Goal: Complete application form

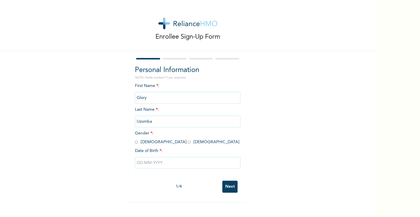
click at [152, 142] on span "Gender * : [DEMOGRAPHIC_DATA] [DEMOGRAPHIC_DATA]" at bounding box center [187, 137] width 104 height 13
click at [188, 143] on input "radio" at bounding box center [189, 142] width 3 height 6
radio input "true"
click at [156, 161] on input "text" at bounding box center [187, 163] width 105 height 12
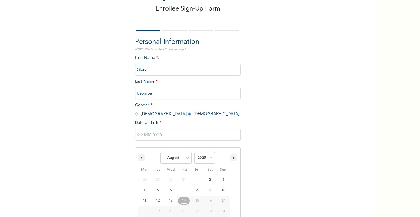
scroll to position [49, 0]
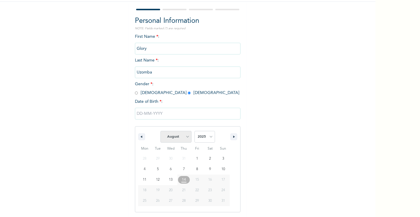
click at [183, 139] on select "January February March April May June July August September October November De…" at bounding box center [175, 137] width 31 height 12
click at [185, 137] on select "January February March April May June July August September October November De…" at bounding box center [175, 137] width 31 height 12
click at [160, 131] on select "January February March April May June July August September October November De…" at bounding box center [175, 137] width 31 height 12
select select "7"
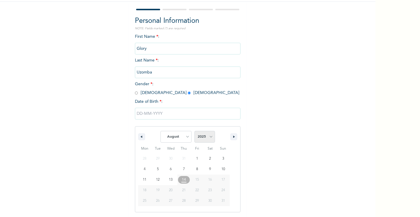
click at [208, 134] on select "2025 2024 2023 2022 2021 2020 2019 2018 2017 2016 2015 2014 2013 2012 2011 2010…" at bounding box center [204, 137] width 21 height 12
select select "2000"
click at [194, 131] on select "2025 2024 2023 2022 2021 2020 2019 2018 2017 2016 2015 2014 2013 2012 2011 2010…" at bounding box center [204, 137] width 21 height 12
type input "[DATE]"
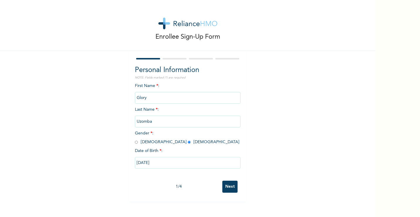
scroll to position [0, 0]
click at [169, 162] on input "[DATE]" at bounding box center [187, 163] width 105 height 12
select select "7"
select select "2000"
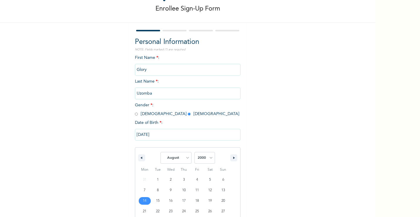
scroll to position [49, 0]
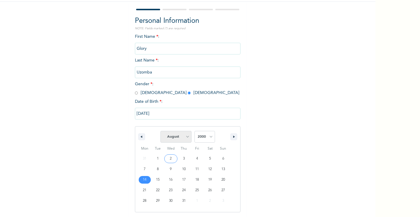
click at [185, 138] on select "January February March April May June July August September October November De…" at bounding box center [175, 137] width 31 height 12
select select "9"
click at [160, 131] on select "January February March April May June July August September October November De…" at bounding box center [175, 137] width 31 height 12
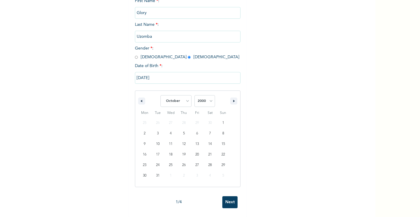
scroll to position [90, 0]
type input "[DATE]"
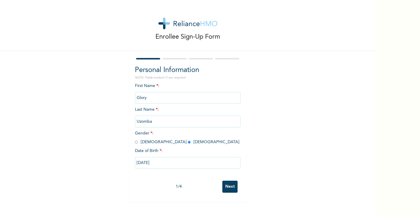
click at [229, 188] on input "Next" at bounding box center [229, 187] width 15 height 12
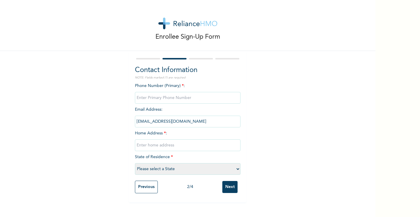
click at [163, 97] on input "phone" at bounding box center [187, 98] width 105 height 12
type input "08066169692"
click at [155, 147] on input "text" at bounding box center [187, 145] width 105 height 12
type input "[STREET_ADDRESS]"
click at [174, 171] on select "Please select a State [PERSON_NAME] (FCT) [PERSON_NAME] Ibom [GEOGRAPHIC_DATA] …" at bounding box center [187, 169] width 105 height 12
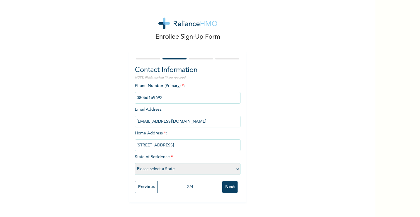
select select "25"
click at [135, 163] on select "Please select a State [PERSON_NAME] (FCT) [PERSON_NAME] Ibom [GEOGRAPHIC_DATA] …" at bounding box center [187, 169] width 105 height 12
click at [227, 188] on input "Next" at bounding box center [229, 187] width 15 height 12
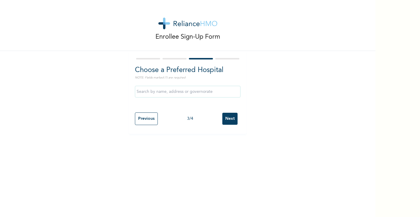
click at [203, 92] on input "text" at bounding box center [187, 92] width 105 height 12
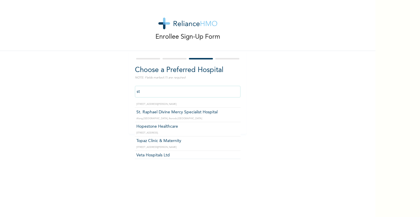
scroll to position [913, 0]
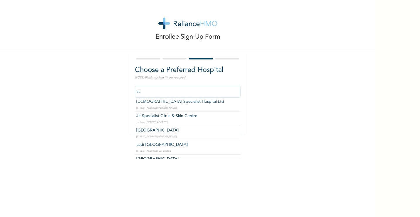
type input "s"
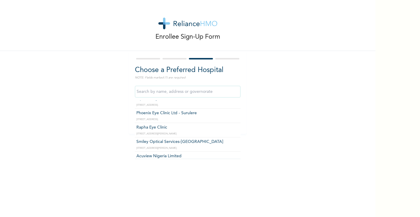
scroll to position [2139, 0]
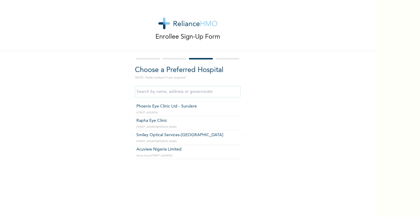
type input "Sightcity Limited - [GEOGRAPHIC_DATA]"
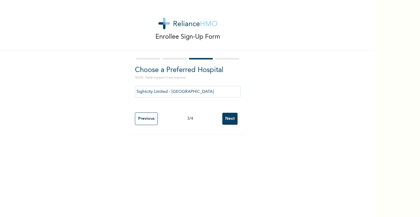
click at [227, 121] on input "Next" at bounding box center [229, 119] width 15 height 12
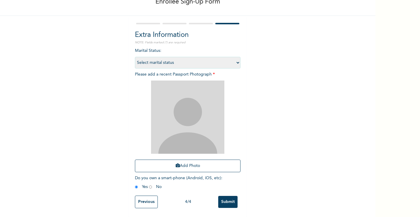
scroll to position [40, 0]
click at [188, 164] on button "Add Photo" at bounding box center [187, 166] width 105 height 13
